Goal: Task Accomplishment & Management: Use online tool/utility

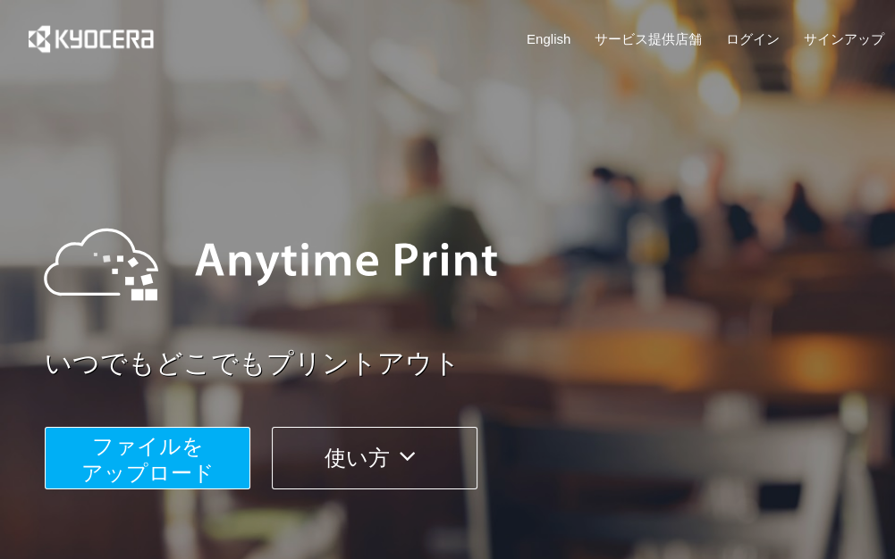
click at [136, 446] on span "ファイルを ​​アップロード" at bounding box center [147, 459] width 133 height 51
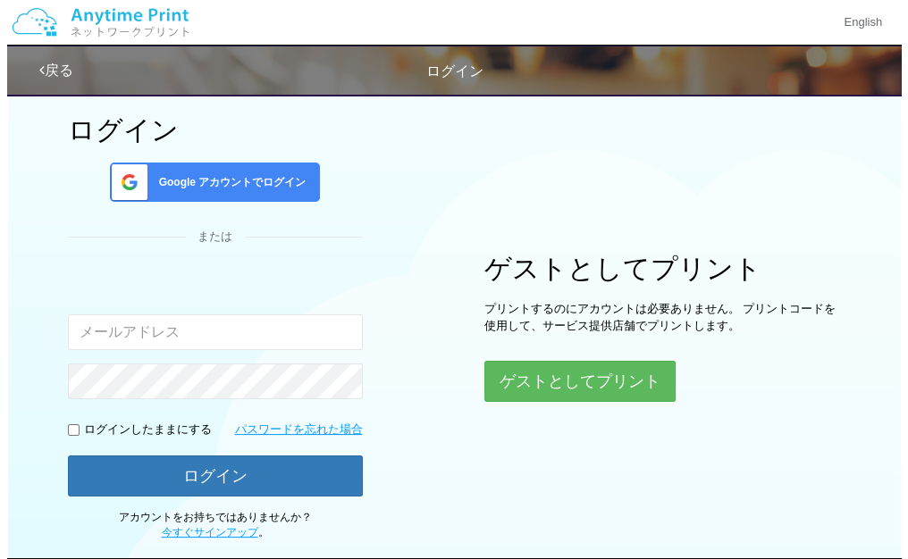
scroll to position [89, 0]
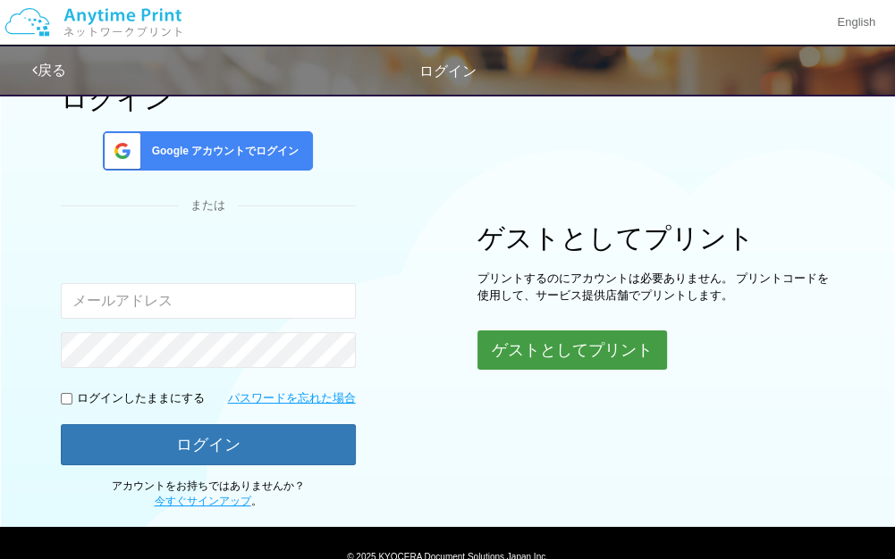
click at [608, 359] on button "ゲストとしてプリント" at bounding box center [571, 350] width 189 height 39
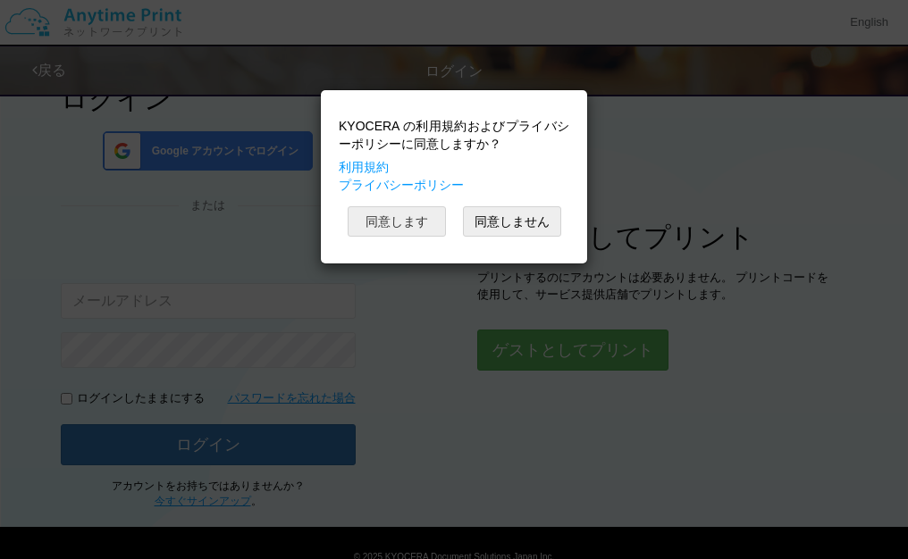
click at [392, 218] on button "同意します" at bounding box center [397, 221] width 98 height 30
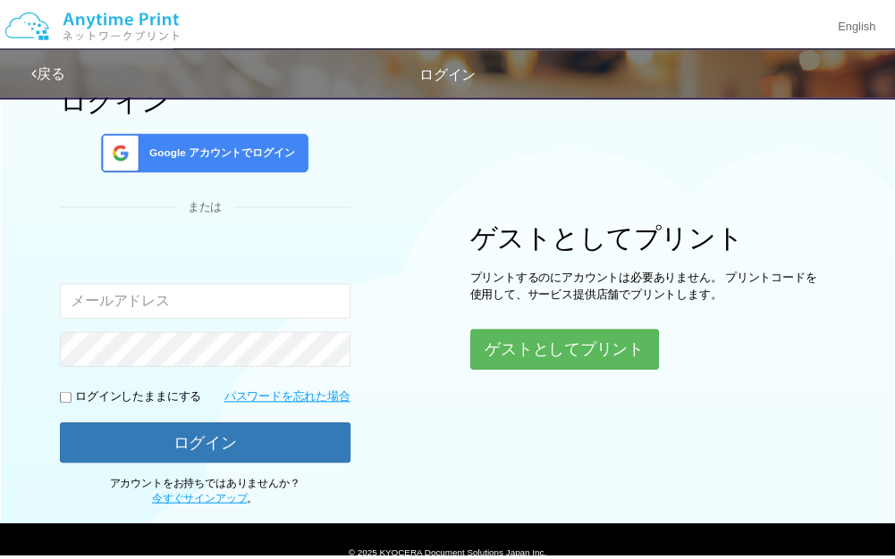
scroll to position [58, 0]
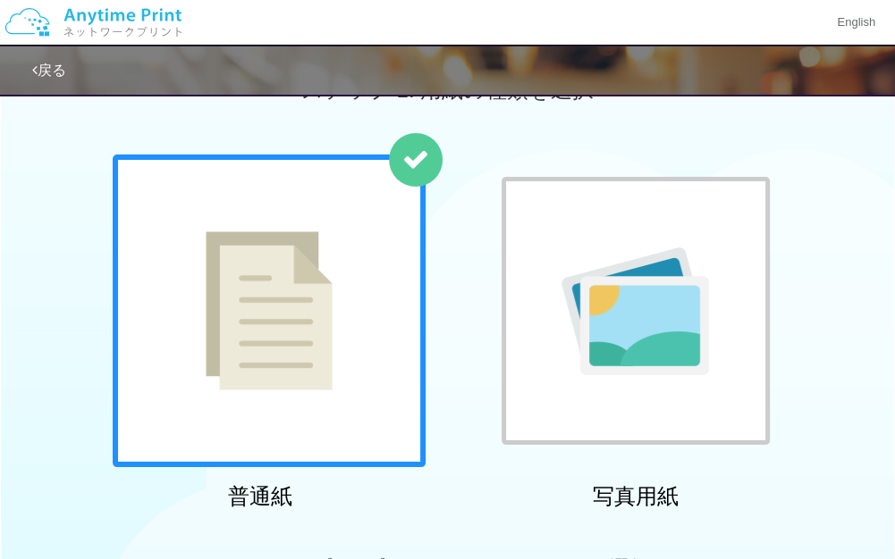
click at [260, 258] on img at bounding box center [269, 310] width 127 height 159
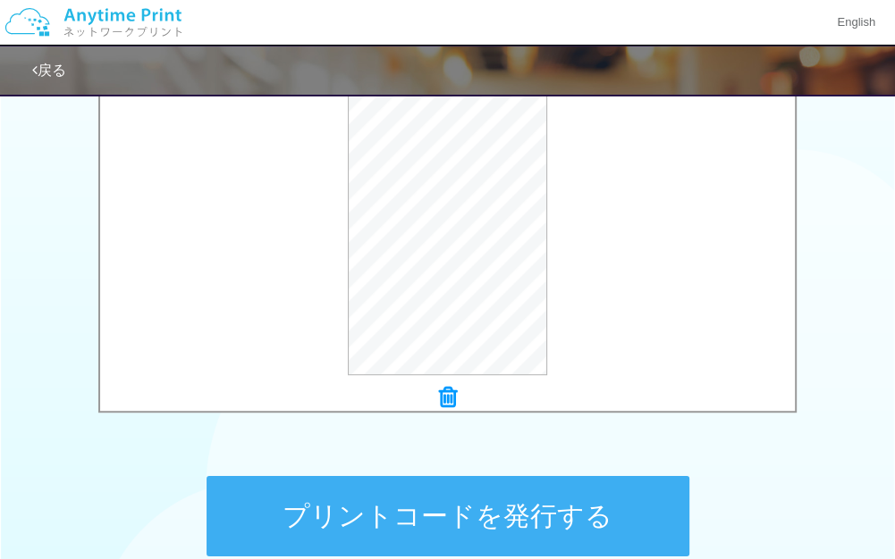
scroll to position [799, 0]
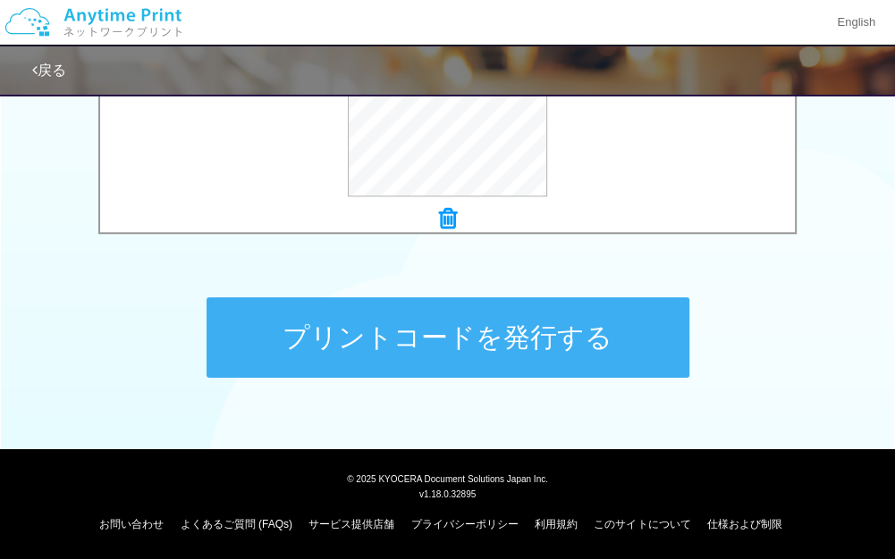
click at [556, 340] on button "プリントコードを発行する" at bounding box center [447, 338] width 483 height 80
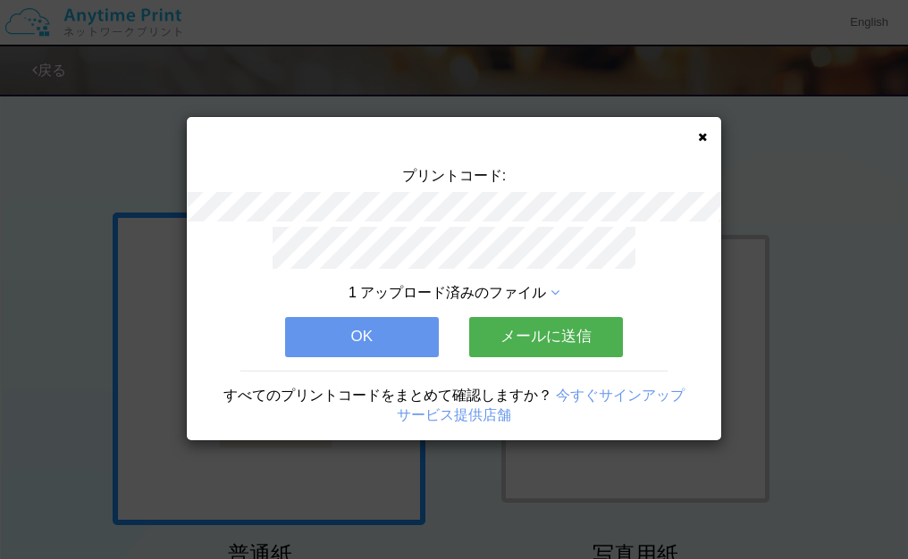
click at [365, 342] on button "OK" at bounding box center [362, 336] width 154 height 39
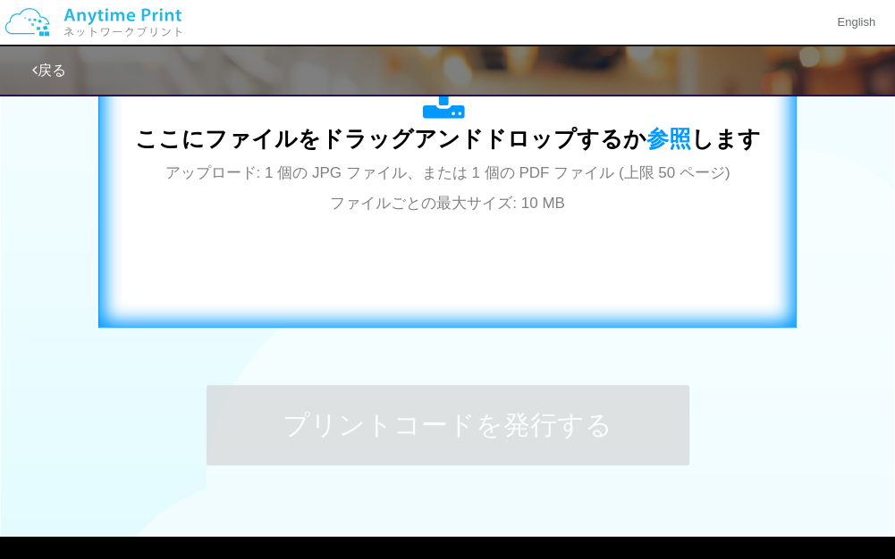
scroll to position [620, 0]
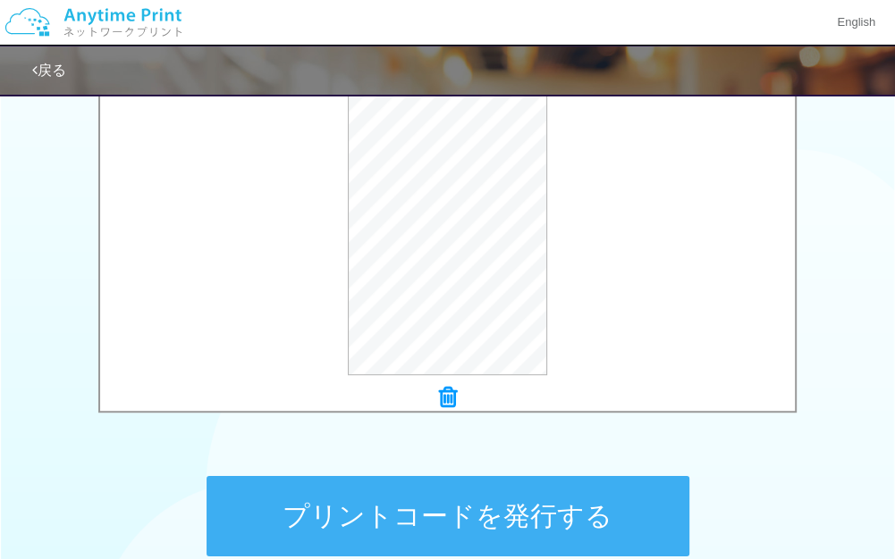
click at [392, 499] on button "プリントコードを発行する" at bounding box center [447, 516] width 483 height 80
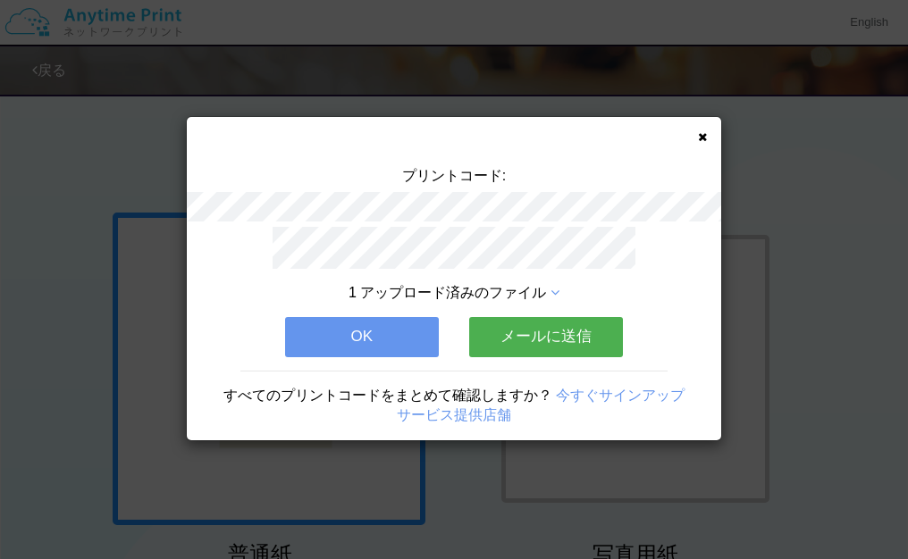
click at [383, 332] on button "OK" at bounding box center [362, 336] width 154 height 39
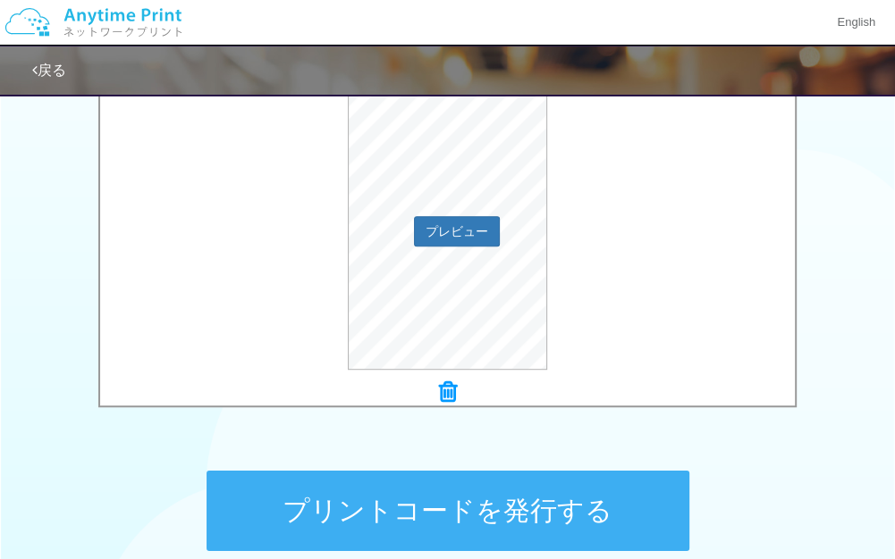
scroll to position [799, 0]
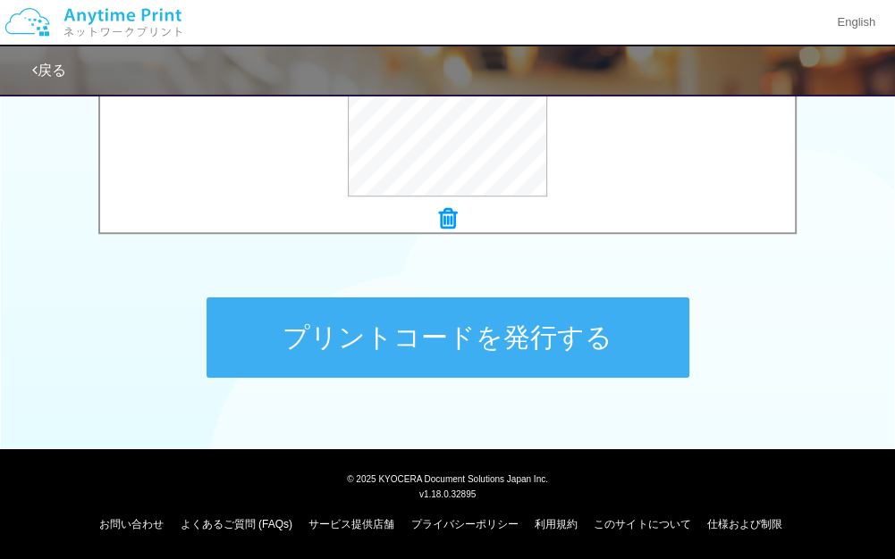
click at [510, 344] on button "プリントコードを発行する" at bounding box center [447, 338] width 483 height 80
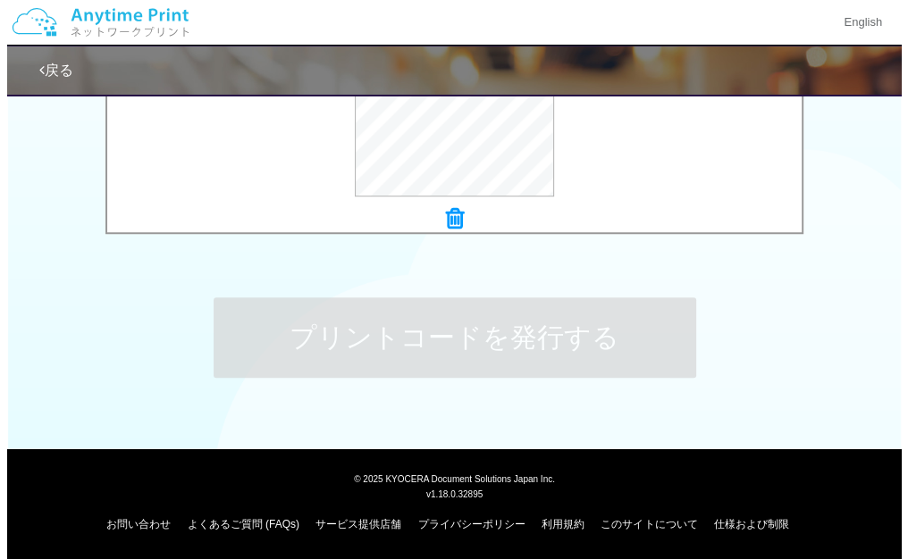
scroll to position [0, 0]
